Goal: Find specific page/section: Find specific page/section

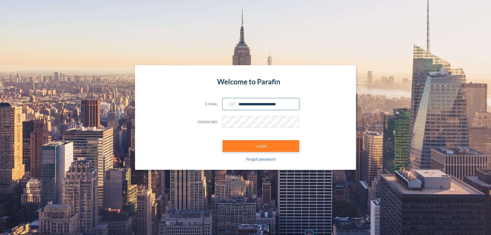
type input "**********"
click at [261, 146] on button "LOGIN" at bounding box center [260, 146] width 77 height 12
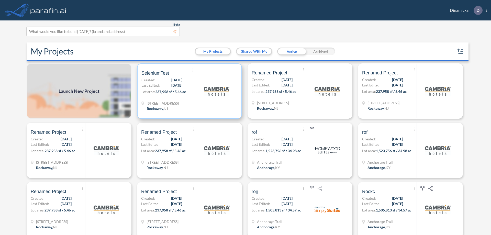
scroll to position [1, 0]
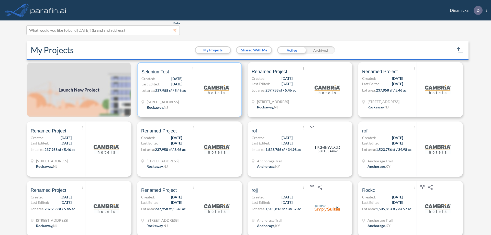
click at [188, 90] on p "Lot area: 237,958 sf / 5.46 ac" at bounding box center [168, 91] width 54 height 7
